Goal: Transaction & Acquisition: Purchase product/service

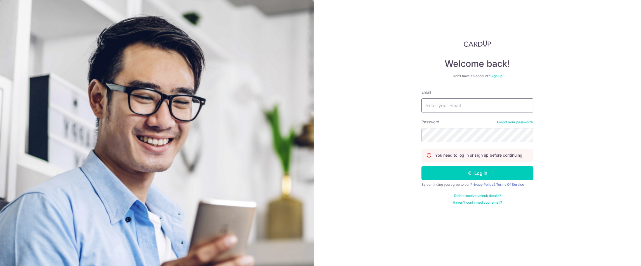
type input "[EMAIL_ADDRESS][DOMAIN_NAME]"
click at [483, 174] on button "Log in" at bounding box center [478, 173] width 112 height 14
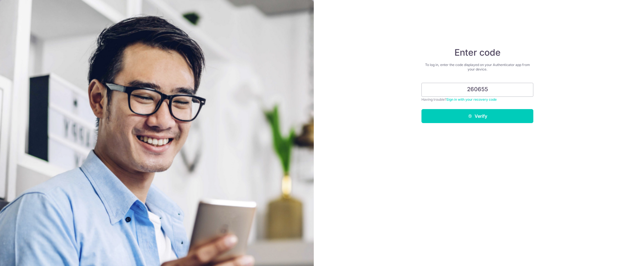
type input "260655"
click at [478, 116] on button "Verify" at bounding box center [478, 116] width 112 height 14
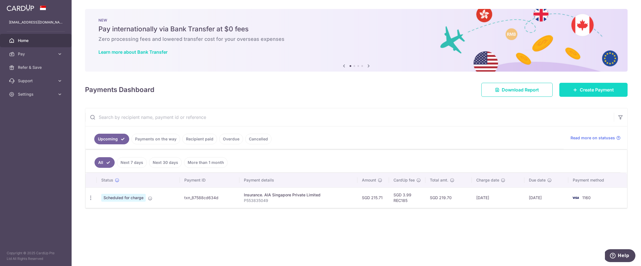
click at [595, 92] on span "Create Payment" at bounding box center [597, 89] width 34 height 7
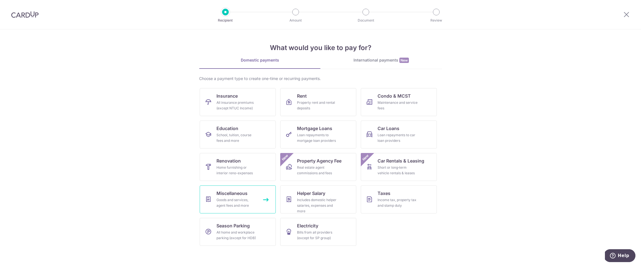
click at [223, 205] on div "Goods and services, agent fees and more" at bounding box center [237, 202] width 40 height 11
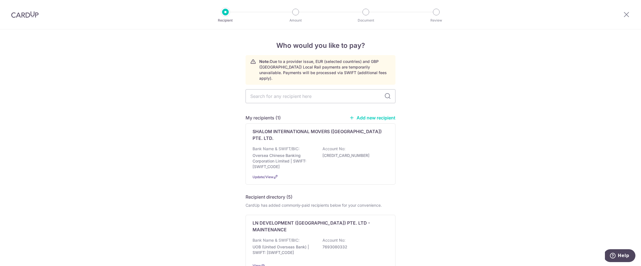
click at [369, 115] on link "Add new recipient" at bounding box center [373, 118] width 46 height 6
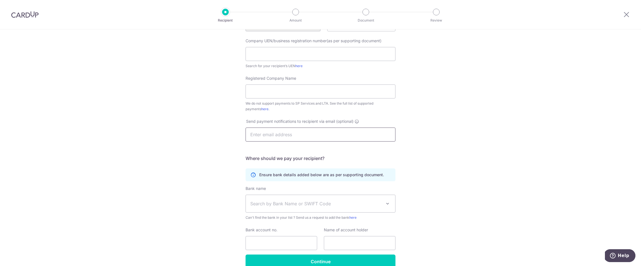
scroll to position [110, 0]
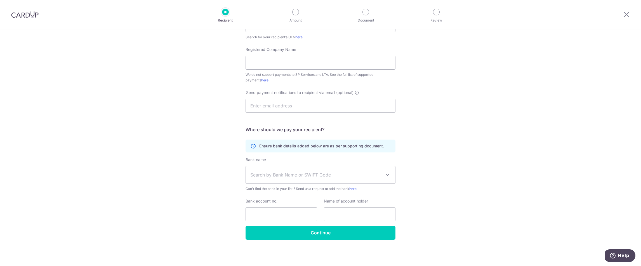
click at [369, 173] on span "Search by Bank Name or SWIFT Code" at bounding box center [316, 175] width 132 height 7
click at [425, 164] on div "Who would you like to pay? Your recipient does not need a CardUp account to rec…" at bounding box center [320, 92] width 641 height 347
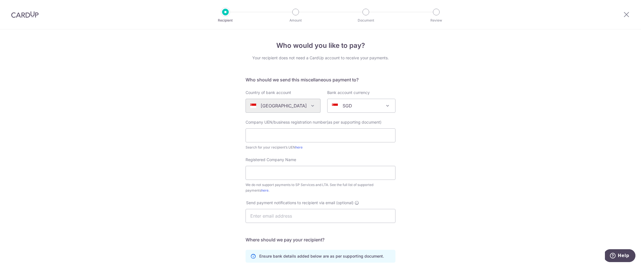
scroll to position [0, 0]
click at [27, 13] on img at bounding box center [24, 14] width 27 height 7
click at [31, 17] on img at bounding box center [24, 14] width 27 height 7
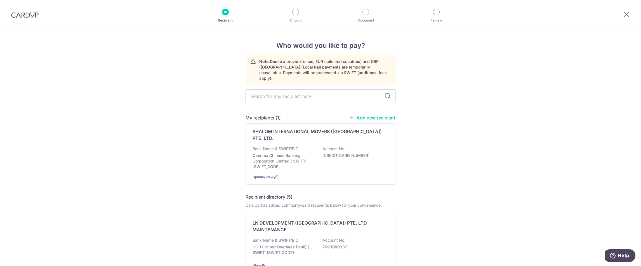
click at [227, 15] on div "Recipient" at bounding box center [225, 12] width 7 height 7
click at [21, 18] on img at bounding box center [24, 14] width 27 height 7
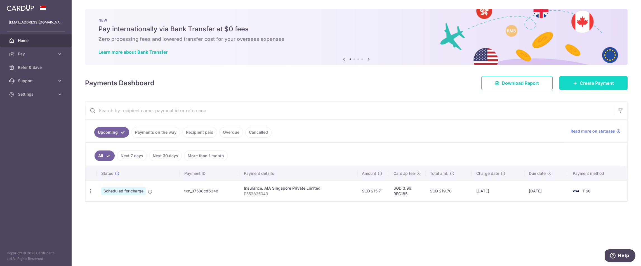
click at [601, 85] on span "Create Payment" at bounding box center [597, 83] width 34 height 7
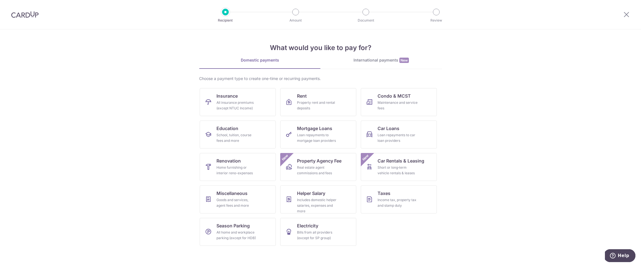
click at [30, 17] on img at bounding box center [24, 14] width 27 height 7
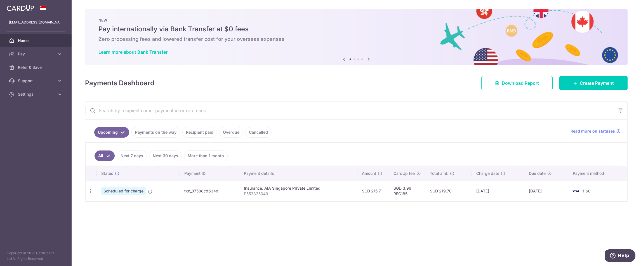
click at [233, 0] on div "× Pause Schedule Pause all future payments in this series Pause just this one p…" at bounding box center [357, 133] width 570 height 266
